Goal: Information Seeking & Learning: Learn about a topic

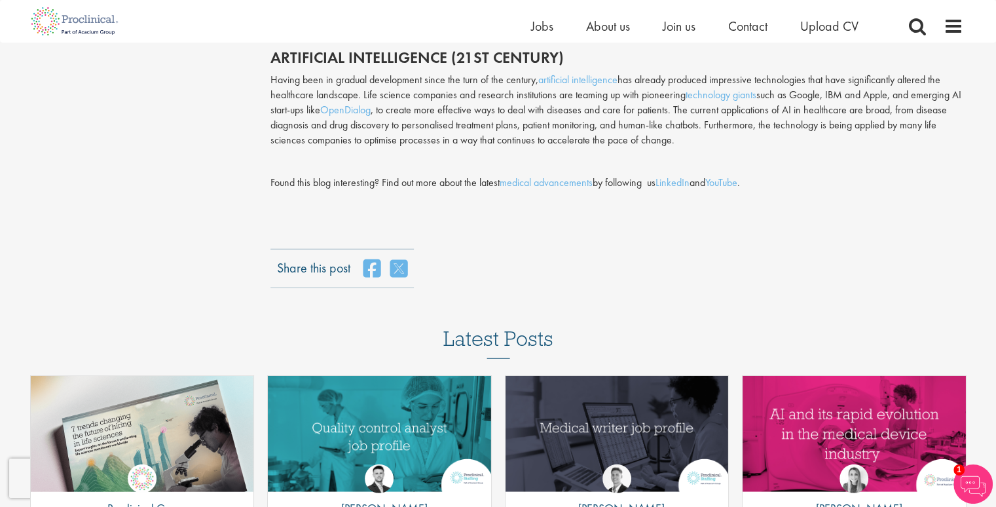
scroll to position [3209, 0]
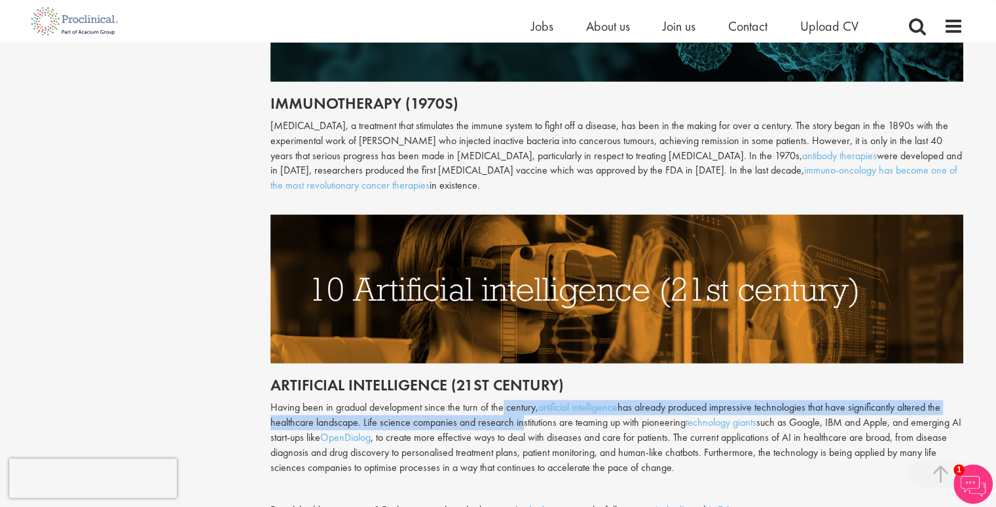
drag, startPoint x: 501, startPoint y: 390, endPoint x: 519, endPoint y: 396, distance: 18.9
click at [519, 400] on p "Having been in gradual development since the turn of the century, artificial in…" at bounding box center [616, 437] width 693 height 75
drag, startPoint x: 495, startPoint y: 380, endPoint x: 503, endPoint y: 398, distance: 19.9
click at [503, 400] on p "Having been in gradual development since the turn of the century, artificial in…" at bounding box center [616, 437] width 693 height 75
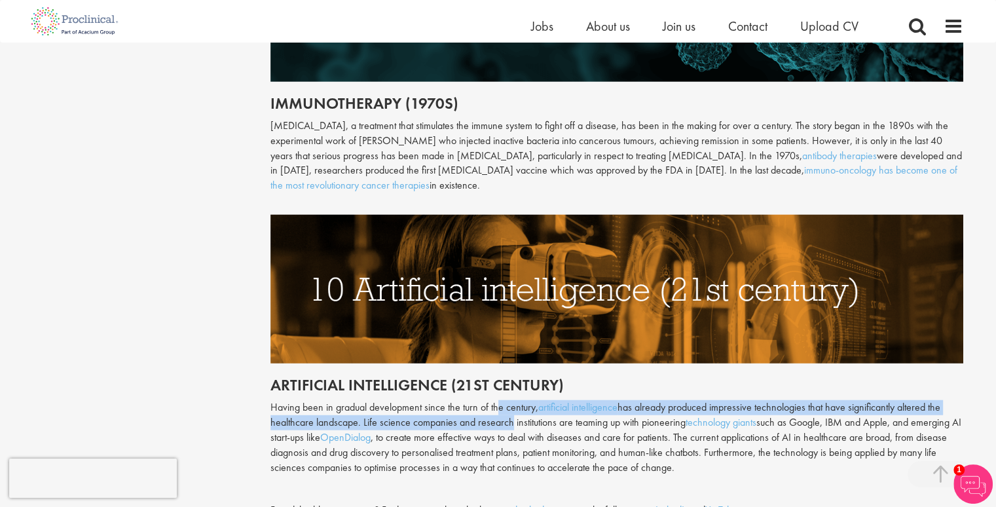
click at [503, 400] on p "Having been in gradual development since the turn of the century, artificial in…" at bounding box center [616, 437] width 693 height 75
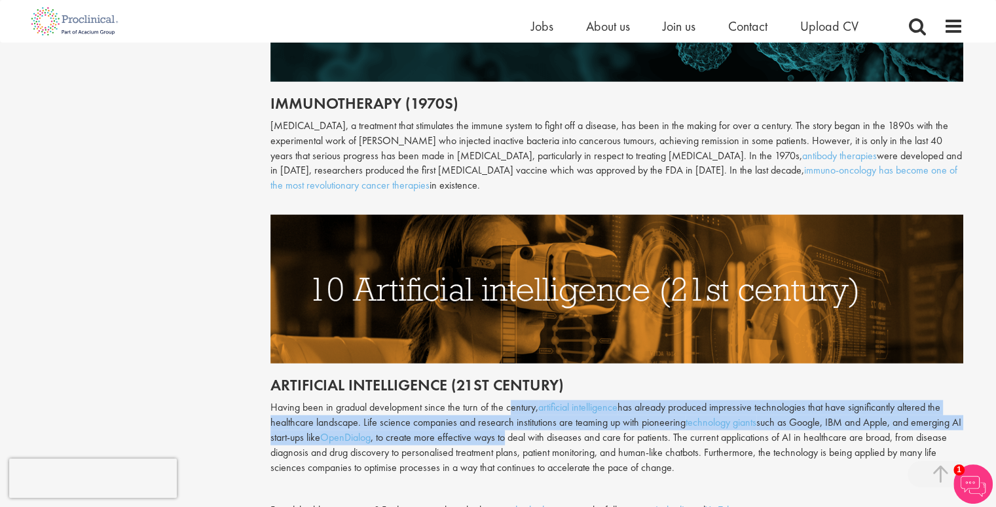
drag, startPoint x: 519, startPoint y: 403, endPoint x: 497, endPoint y: 383, distance: 29.2
click at [500, 400] on p "Having been in gradual development since the turn of the century, artificial in…" at bounding box center [616, 437] width 693 height 75
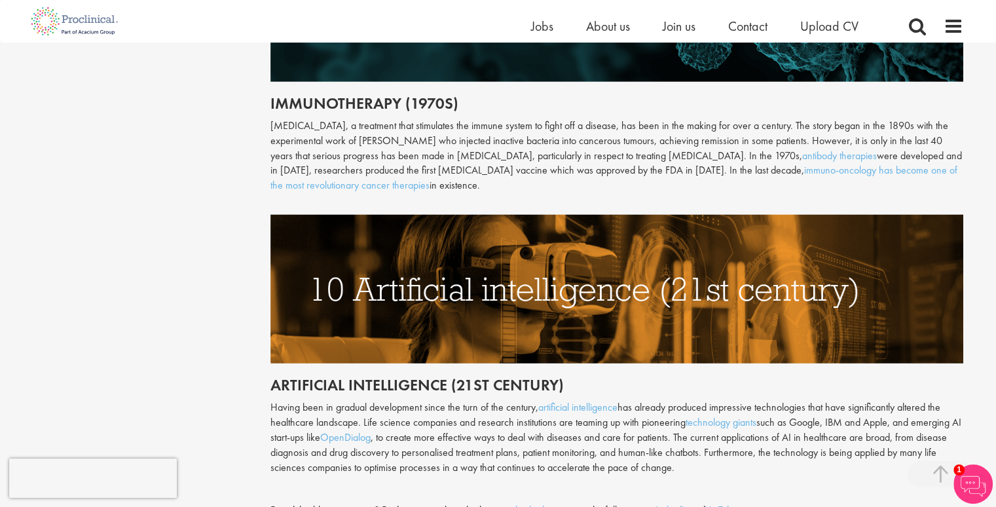
click at [497, 400] on p "Having been in gradual development since the turn of the century, artificial in…" at bounding box center [616, 437] width 693 height 75
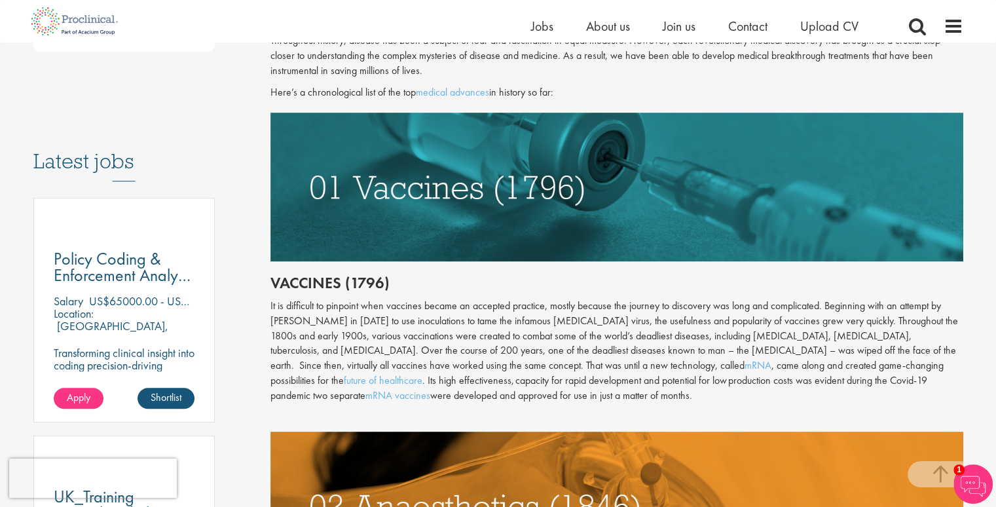
scroll to position [524, 0]
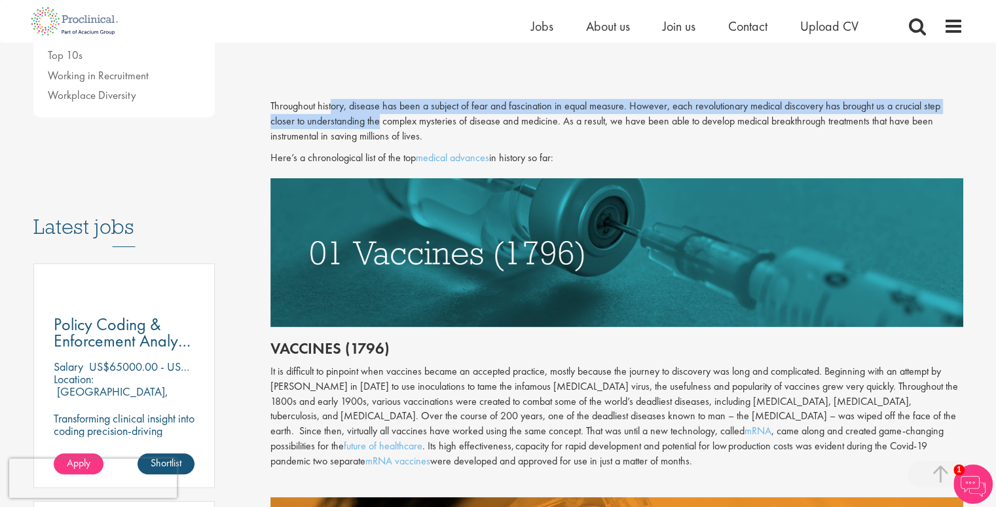
drag, startPoint x: 330, startPoint y: 104, endPoint x: 377, endPoint y: 119, distance: 49.3
click at [377, 119] on p "Throughout history, disease has been a subject of fear and fascination in equal…" at bounding box center [616, 121] width 693 height 45
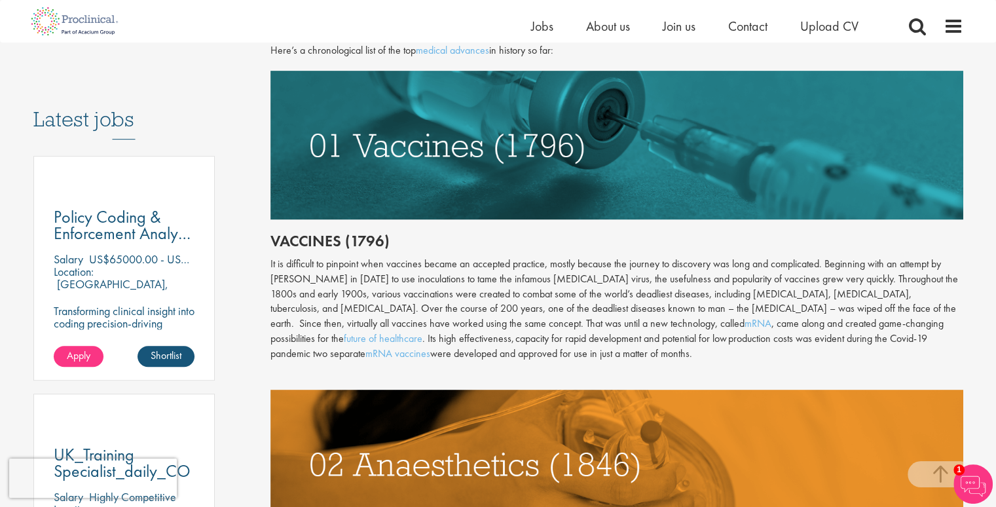
scroll to position [720, 0]
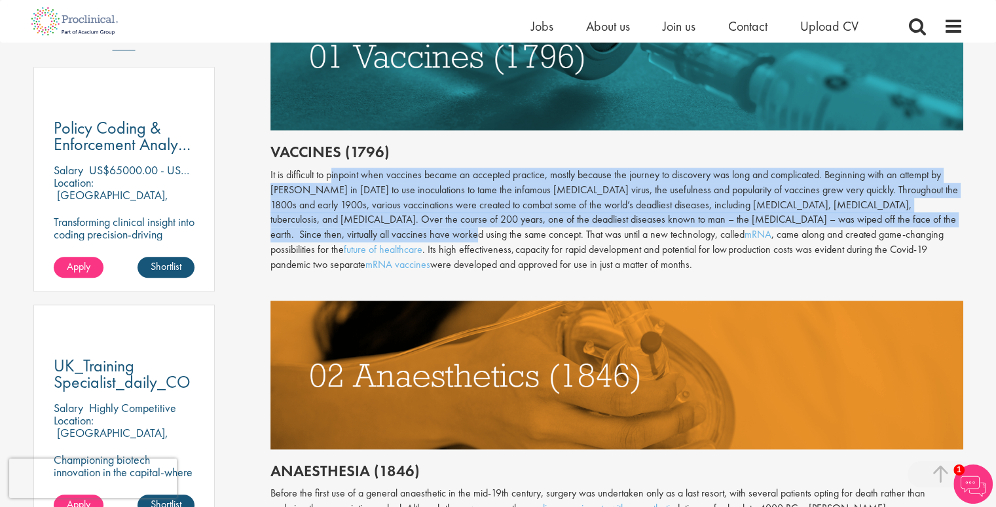
drag, startPoint x: 333, startPoint y: 174, endPoint x: 346, endPoint y: 236, distance: 62.8
click at [346, 236] on div "It is difficult to pinpoint when vaccines became an accepted practice, mostly b…" at bounding box center [616, 220] width 693 height 105
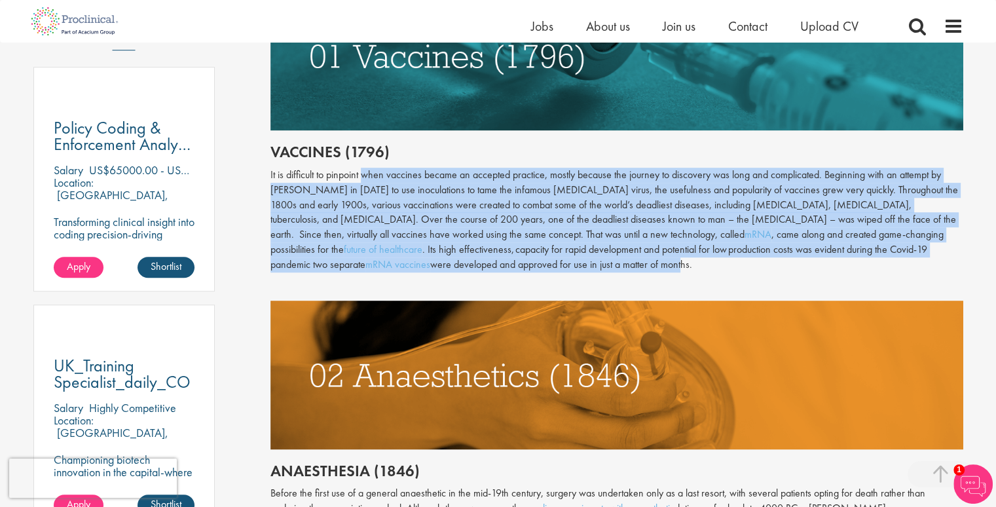
drag, startPoint x: 369, startPoint y: 227, endPoint x: 375, endPoint y: 270, distance: 43.6
click at [375, 270] on div "It is difficult to pinpoint when vaccines became an accepted practice, mostly b…" at bounding box center [616, 220] width 693 height 105
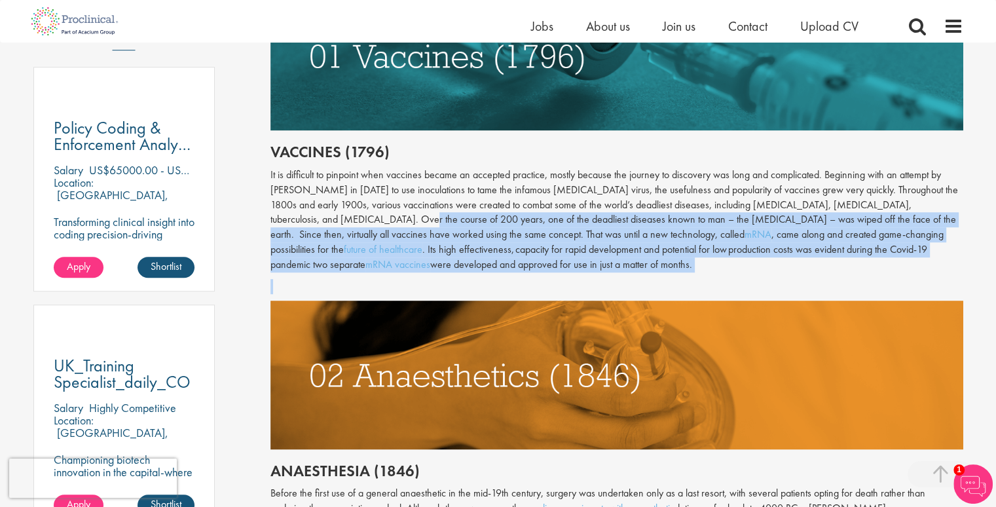
drag, startPoint x: 390, startPoint y: 272, endPoint x: 330, endPoint y: 219, distance: 80.3
click at [330, 219] on div "Throughout history, disease has been a subject of fear and fascination in equal…" at bounding box center [616, 472] width 693 height 1141
click at [330, 219] on div "It is difficult to pinpoint when vaccines became an accepted practice, mostly b…" at bounding box center [616, 220] width 693 height 105
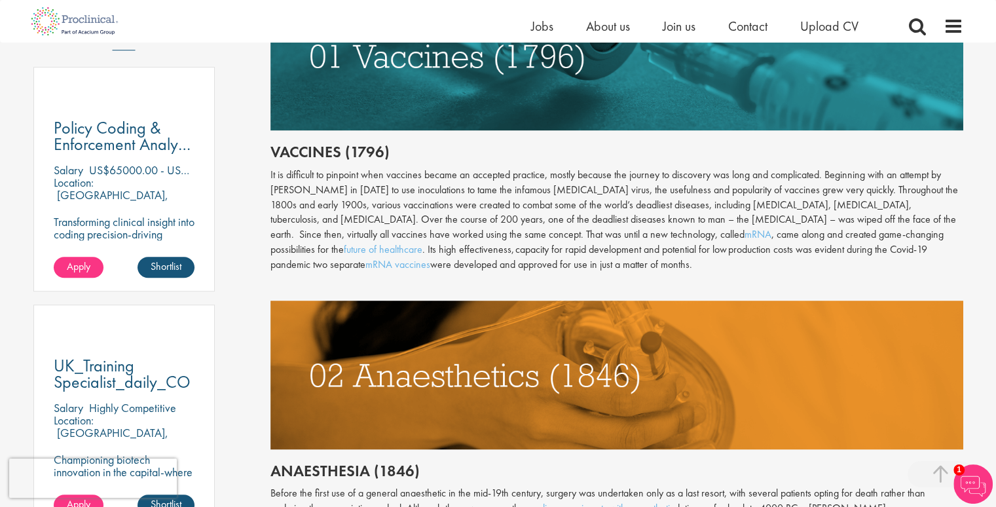
drag, startPoint x: 351, startPoint y: 195, endPoint x: 428, endPoint y: 268, distance: 105.6
click at [428, 268] on div "It is difficult to pinpoint when vaccines became an accepted practice, mostly b…" at bounding box center [616, 220] width 693 height 105
drag, startPoint x: 432, startPoint y: 265, endPoint x: 336, endPoint y: 181, distance: 127.2
click at [336, 181] on div "It is difficult to pinpoint when vaccines became an accepted practice, mostly b…" at bounding box center [616, 220] width 693 height 105
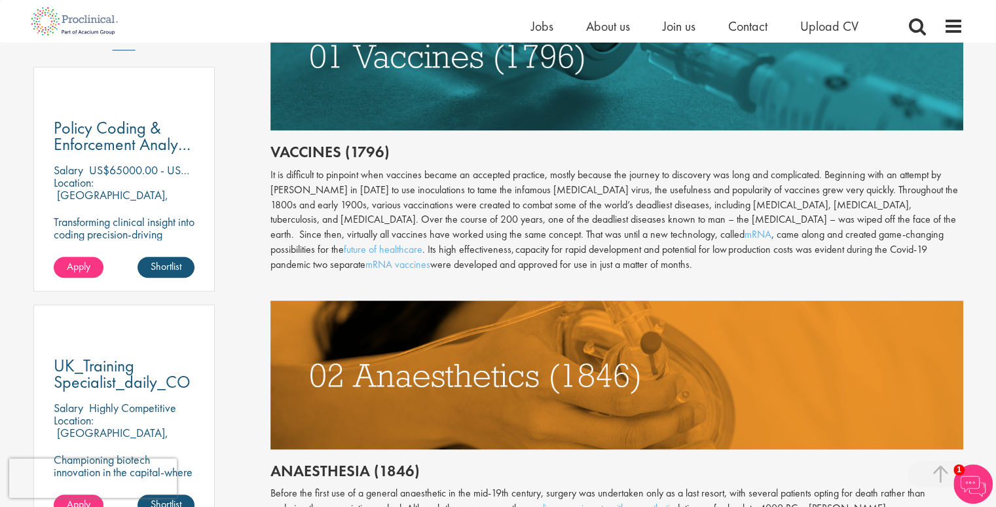
click at [336, 181] on div "It is difficult to pinpoint when vaccines became an accepted practice, mostly b…" at bounding box center [616, 220] width 693 height 105
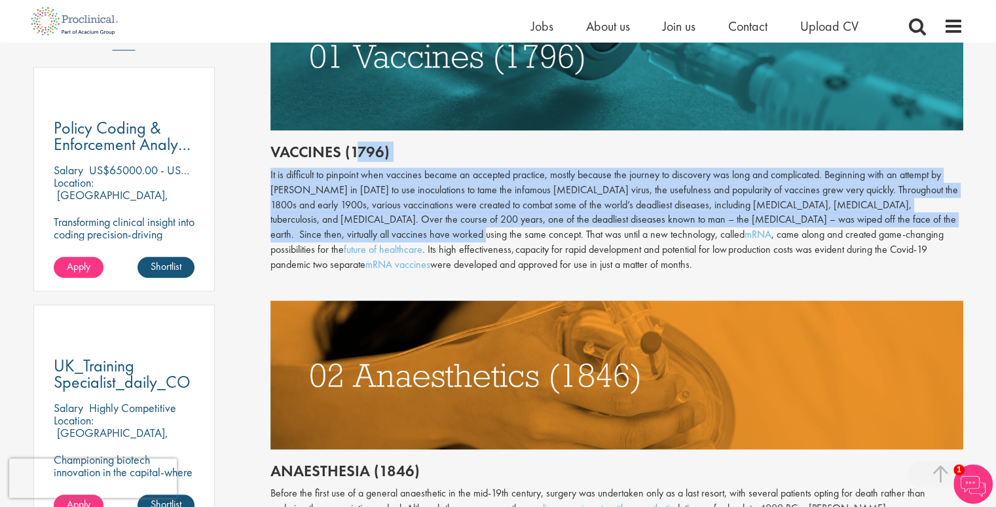
drag, startPoint x: 356, startPoint y: 145, endPoint x: 355, endPoint y: 236, distance: 91.0
click at [355, 236] on div "Throughout history, disease has been a subject of fear and fascination in equal…" at bounding box center [616, 472] width 693 height 1141
click at [355, 236] on div "It is difficult to pinpoint when vaccines became an accepted practice, mostly b…" at bounding box center [616, 220] width 693 height 105
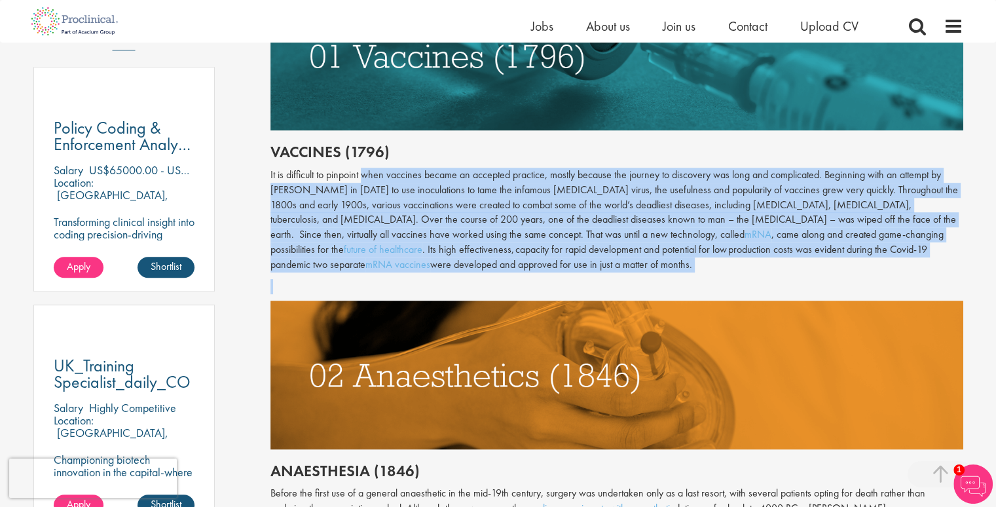
drag, startPoint x: 365, startPoint y: 179, endPoint x: 419, endPoint y: 272, distance: 107.7
click at [419, 272] on div "Throughout history, disease has been a subject of fear and fascination in equal…" at bounding box center [616, 472] width 693 height 1141
click at [424, 267] on div "It is difficult to pinpoint when vaccines became an accepted practice, mostly b…" at bounding box center [616, 220] width 693 height 105
drag, startPoint x: 446, startPoint y: 261, endPoint x: 348, endPoint y: 150, distance: 148.0
click at [348, 150] on div "Throughout history, disease has been a subject of fear and fascination in equal…" at bounding box center [616, 472] width 693 height 1141
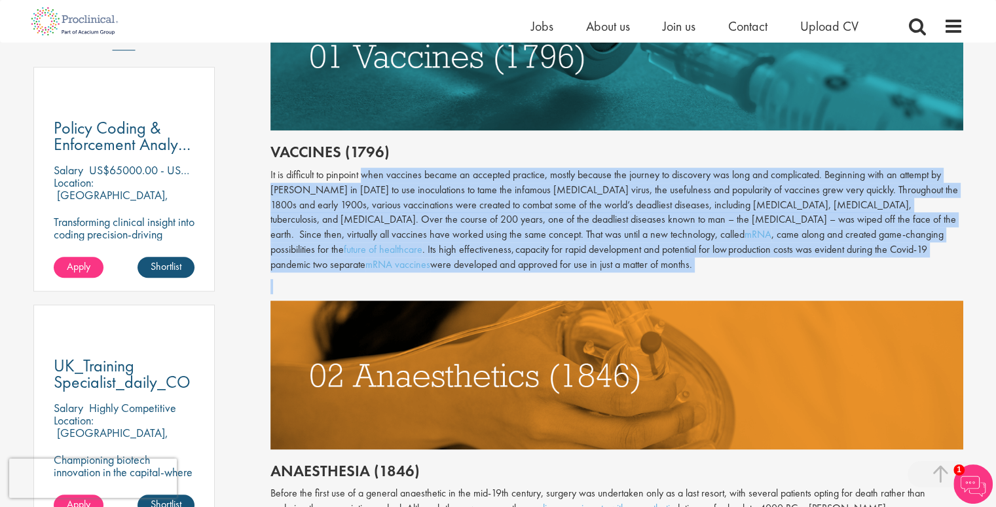
click at [348, 150] on h2 "Vaccines (1796)" at bounding box center [616, 151] width 693 height 17
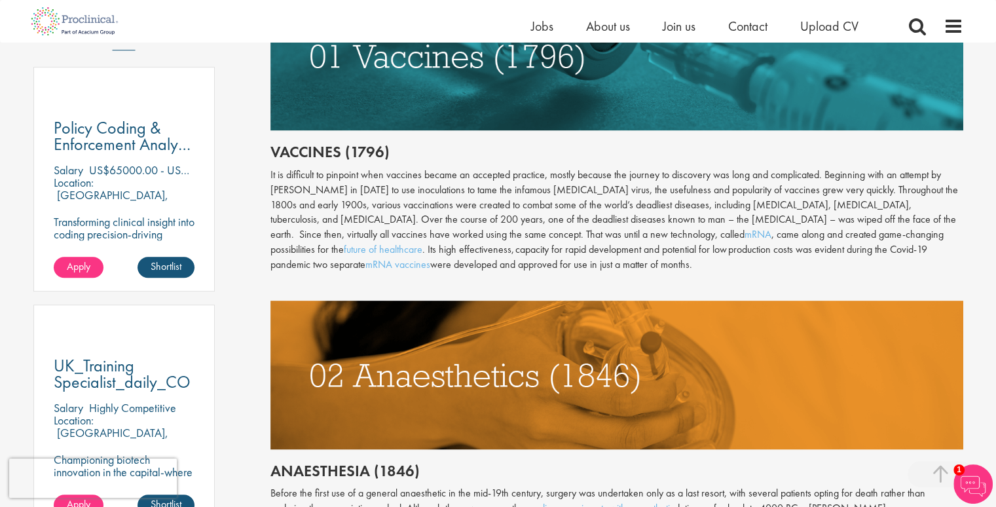
click at [390, 145] on h2 "Vaccines (1796)" at bounding box center [616, 151] width 693 height 17
drag, startPoint x: 274, startPoint y: 145, endPoint x: 430, endPoint y: 268, distance: 198.2
click at [430, 268] on div "Throughout history, disease has been a subject of fear and fascination in equal…" at bounding box center [616, 472] width 693 height 1141
click at [434, 267] on div "It is difficult to pinpoint when vaccines became an accepted practice, mostly b…" at bounding box center [616, 220] width 693 height 105
drag, startPoint x: 443, startPoint y: 267, endPoint x: 264, endPoint y: 145, distance: 216.7
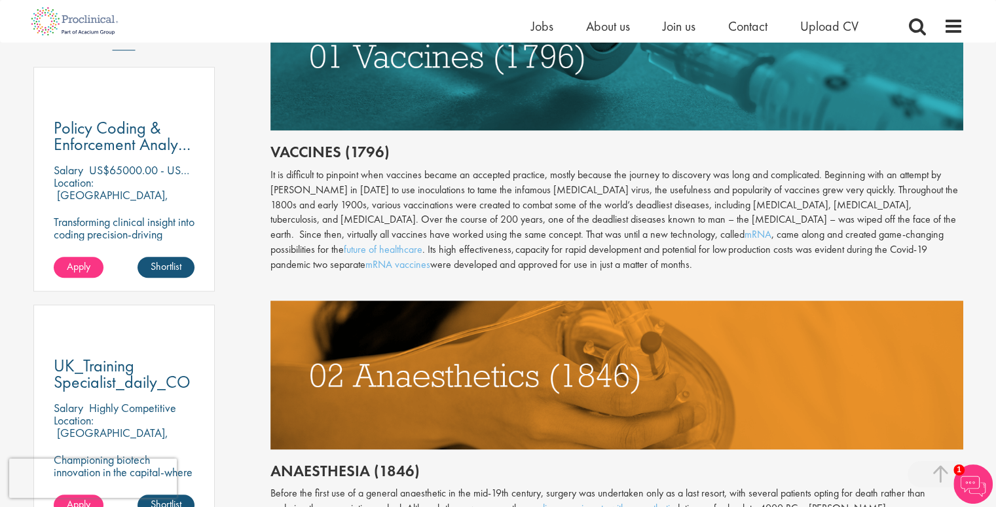
click at [291, 170] on div "It is difficult to pinpoint when vaccines became an accepted practice, mostly b…" at bounding box center [616, 220] width 693 height 105
drag, startPoint x: 272, startPoint y: 149, endPoint x: 445, endPoint y: 268, distance: 210.0
click at [445, 268] on div "Throughout history, disease has been a subject of fear and fascination in equal…" at bounding box center [616, 472] width 693 height 1141
click at [447, 268] on div "It is difficult to pinpoint when vaccines became an accepted practice, mostly b…" at bounding box center [616, 220] width 693 height 105
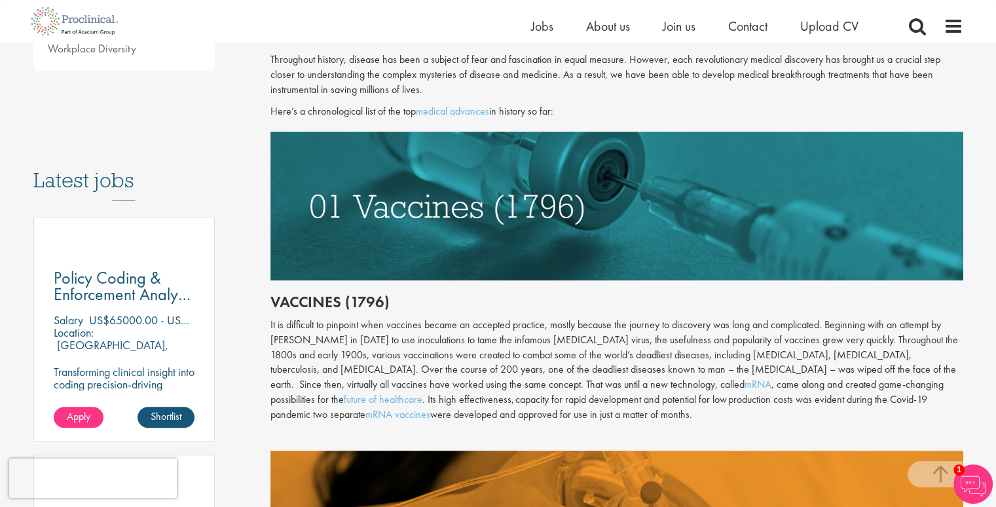
scroll to position [524, 0]
